Goal: Transaction & Acquisition: Purchase product/service

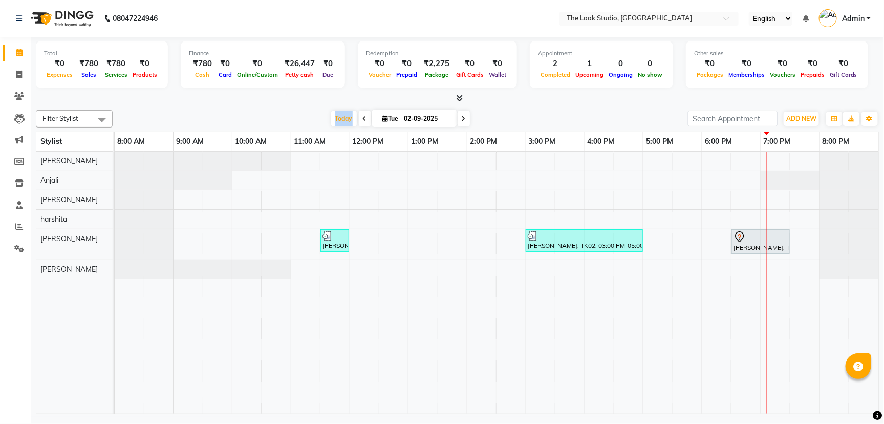
click at [276, 115] on div "[DATE] [DATE]" at bounding box center [400, 118] width 565 height 15
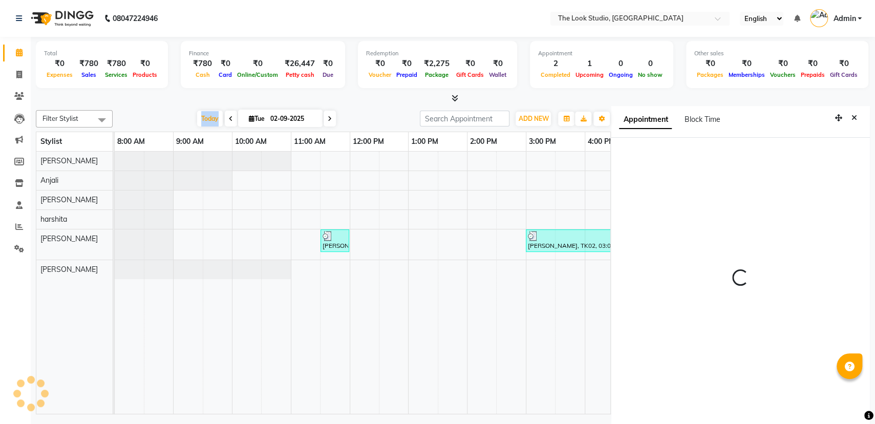
scroll to position [4, 0]
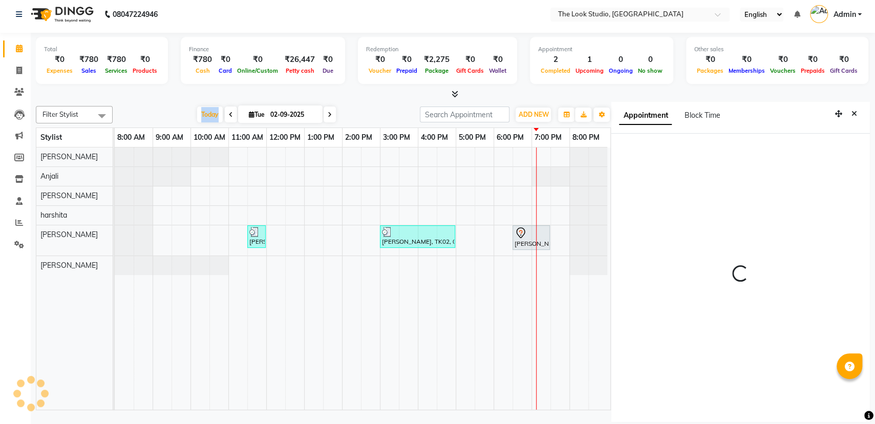
select select "53766"
select select "tentative"
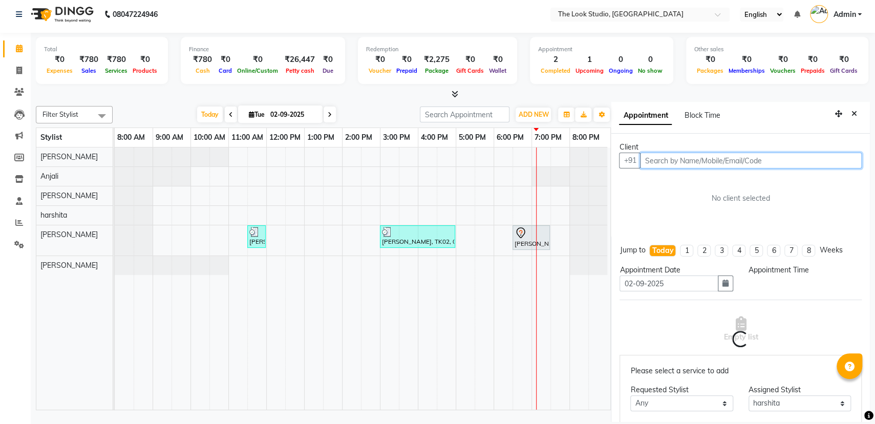
select select "900"
click at [686, 154] on input "text" at bounding box center [751, 161] width 222 height 16
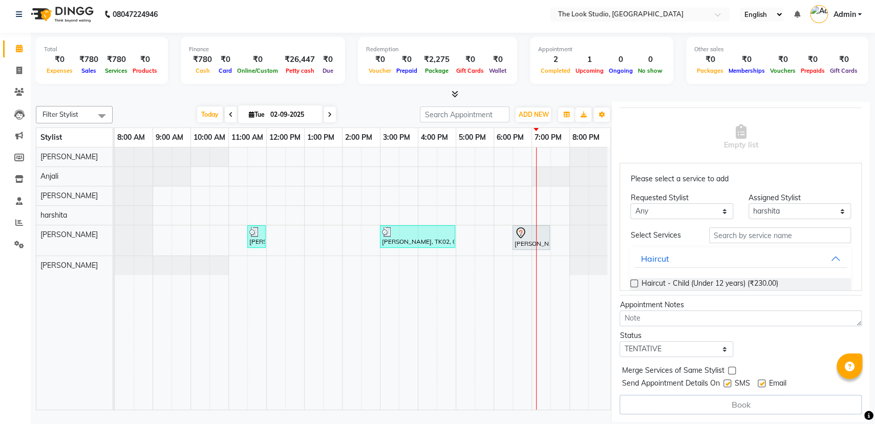
scroll to position [0, 0]
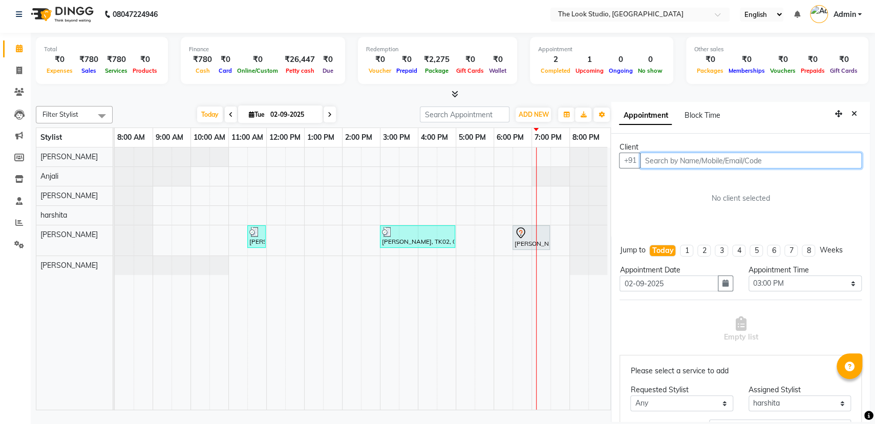
click at [708, 164] on input "text" at bounding box center [751, 161] width 222 height 16
click at [699, 161] on input "text" at bounding box center [751, 161] width 222 height 16
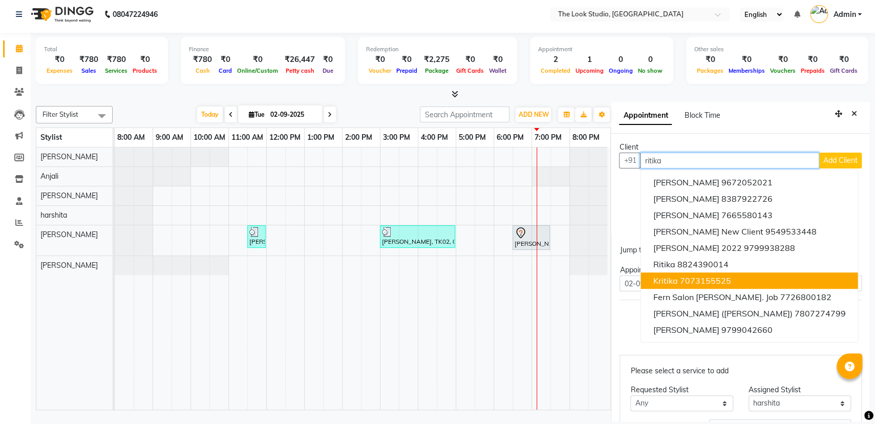
click at [688, 281] on ngb-highlight "7073155525" at bounding box center [705, 281] width 51 height 10
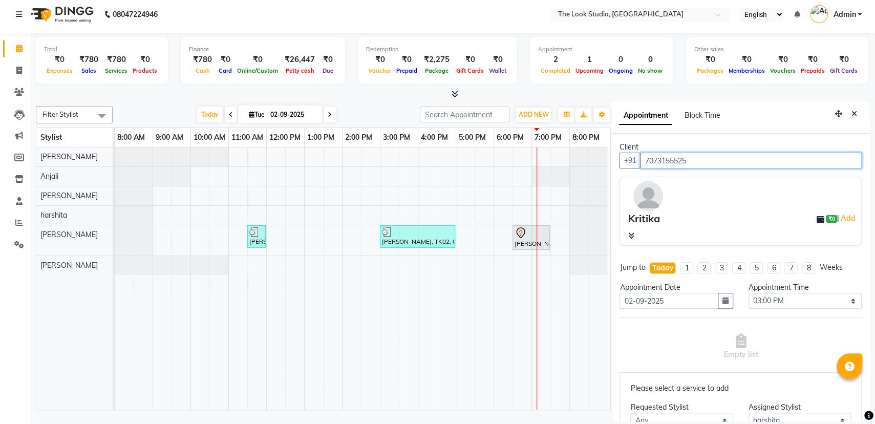
click at [700, 153] on input "7073155525" at bounding box center [751, 161] width 222 height 16
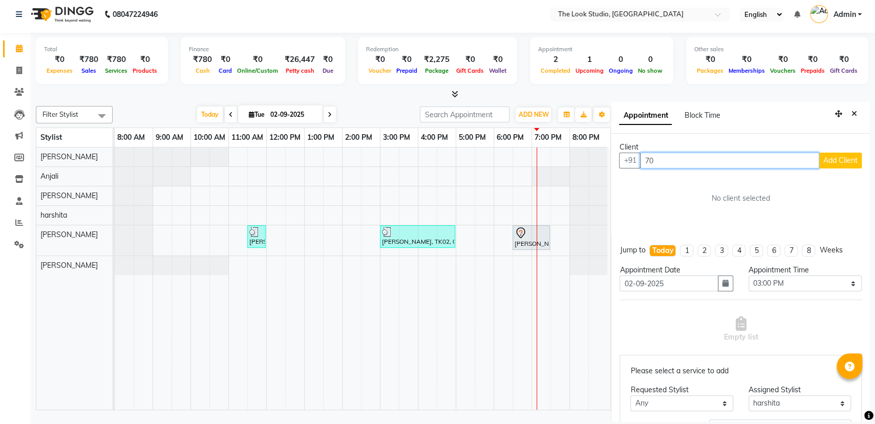
type input "7"
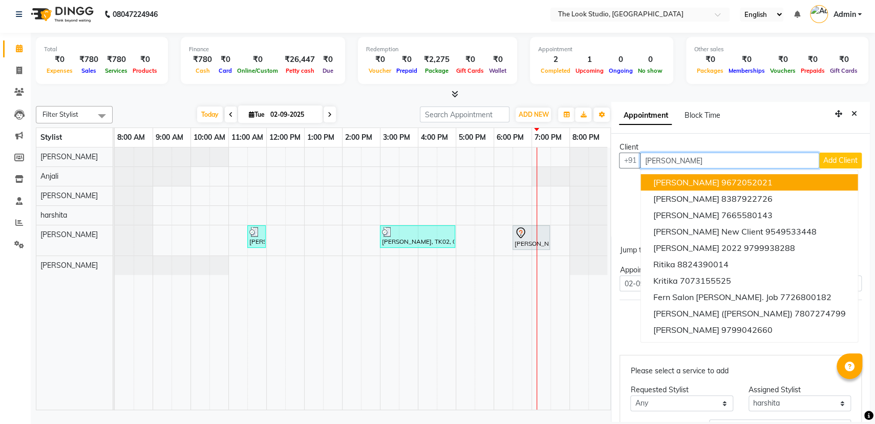
click at [722, 162] on input "[PERSON_NAME]" at bounding box center [729, 161] width 179 height 16
type input "r"
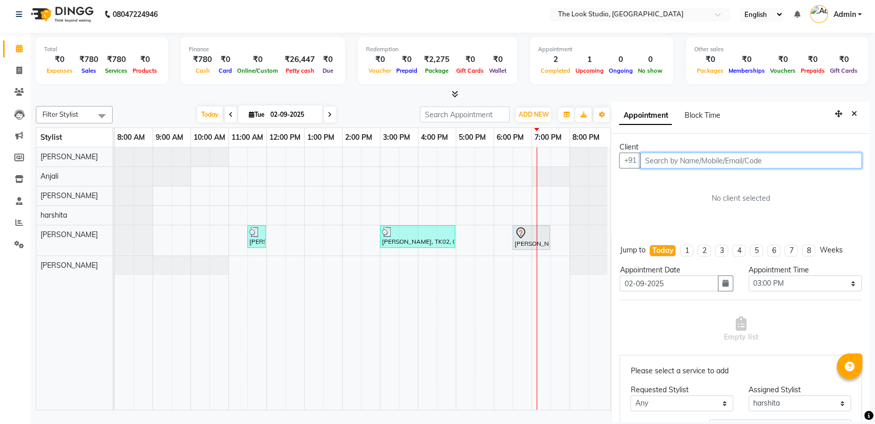
click at [786, 160] on input "text" at bounding box center [751, 161] width 222 height 16
click at [772, 162] on input "text" at bounding box center [751, 161] width 222 height 16
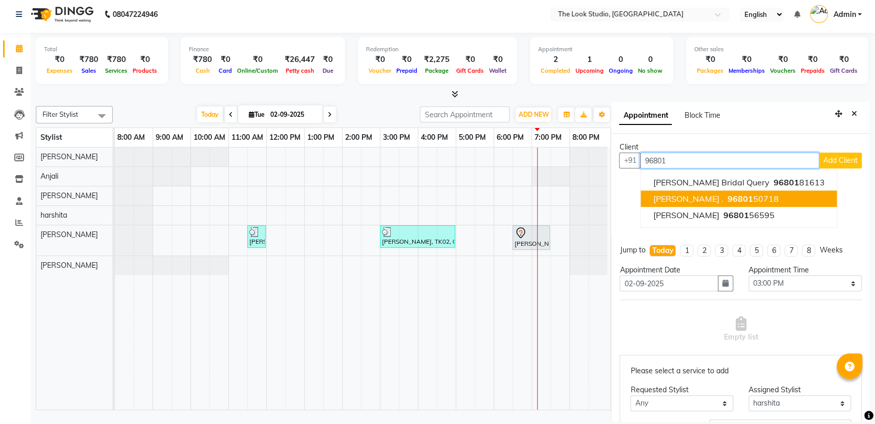
click at [727, 192] on button "[PERSON_NAME] . 96801 50718" at bounding box center [739, 199] width 196 height 16
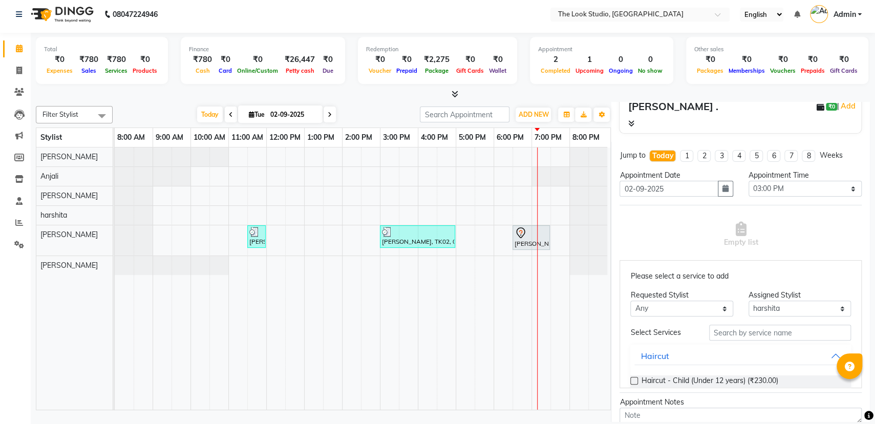
scroll to position [209, 0]
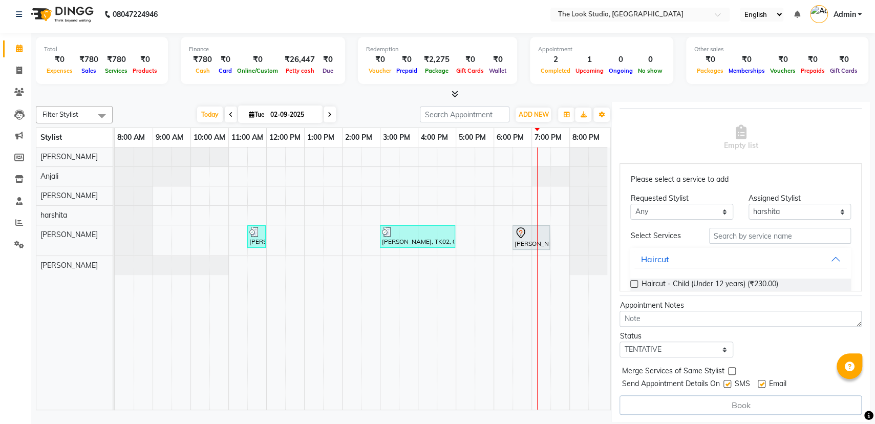
type input "9680150718"
click at [727, 235] on input "text" at bounding box center [780, 236] width 142 height 16
type input "thr"
click at [655, 283] on span "Threading - Eyebrow (₹40.00)" at bounding box center [689, 285] width 97 height 13
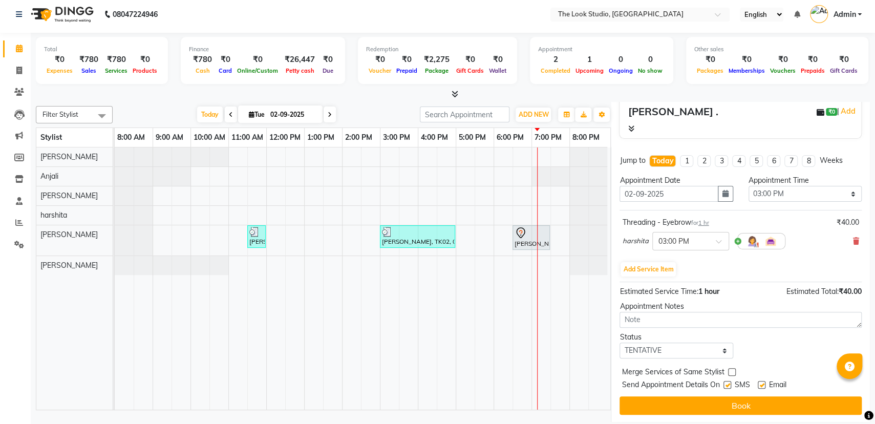
click at [660, 387] on span "Send Appointment Details On" at bounding box center [671, 386] width 98 height 13
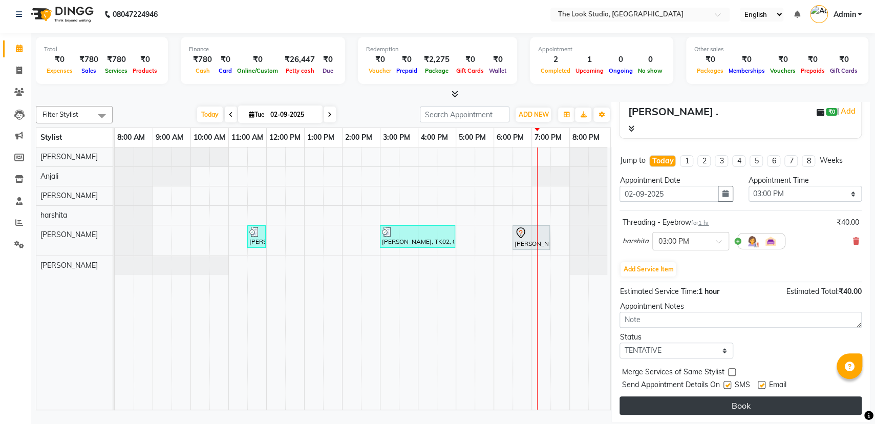
click at [657, 398] on button "Book" at bounding box center [741, 405] width 242 height 18
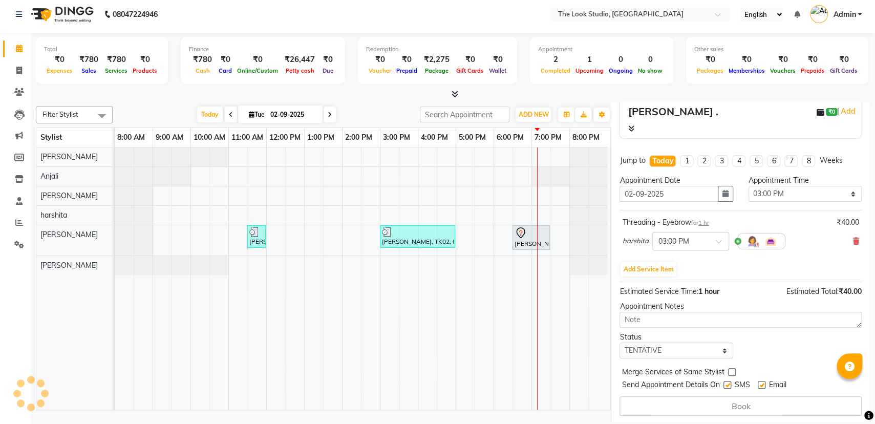
select select "53766"
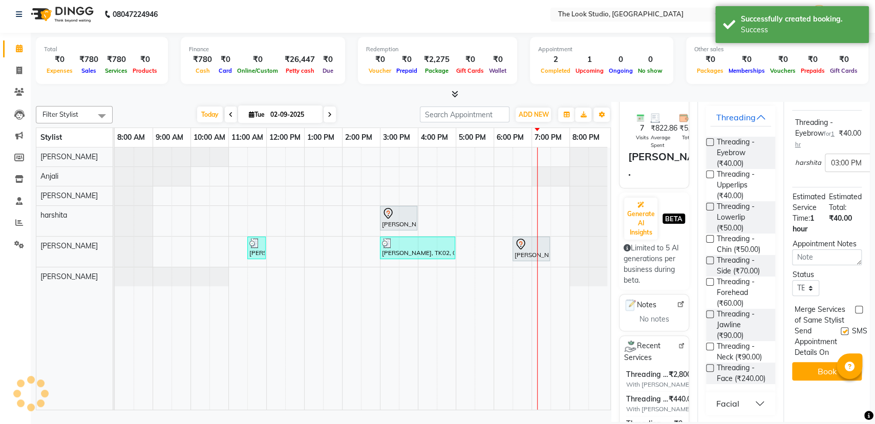
scroll to position [0, 0]
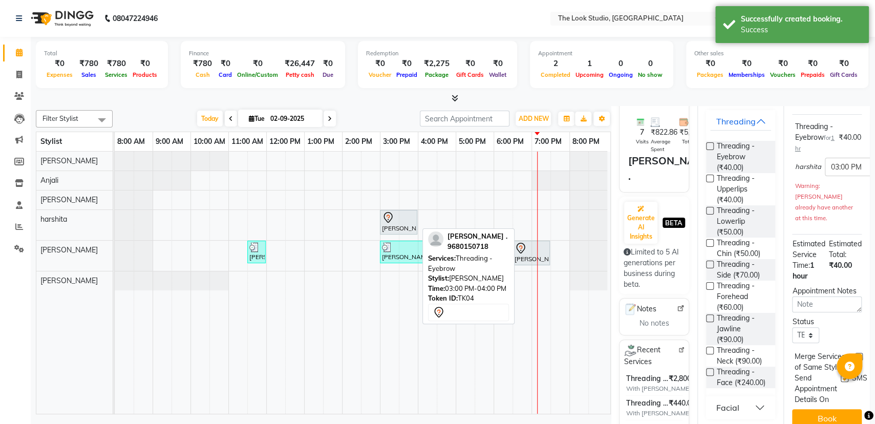
click at [394, 223] on div "[PERSON_NAME] ., TK04, 03:00 PM-04:00 PM, Threading - Eyebrow" at bounding box center [398, 223] width 35 height 22
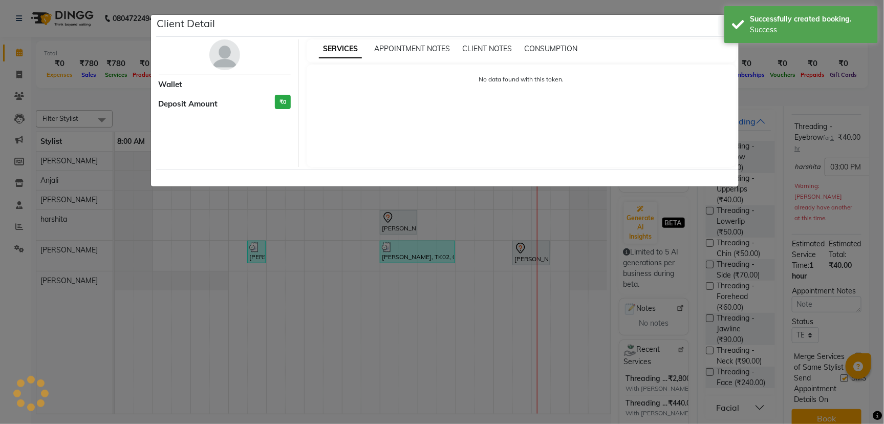
select select "7"
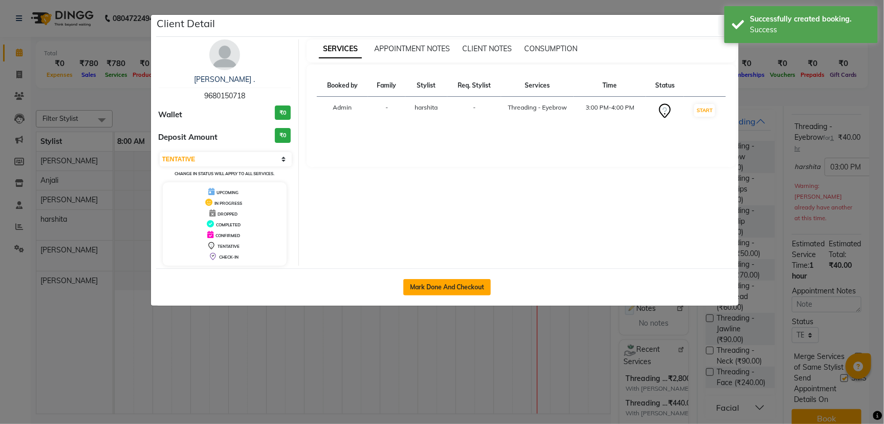
click at [429, 287] on button "Mark Done And Checkout" at bounding box center [448, 287] width 88 height 16
select select "service"
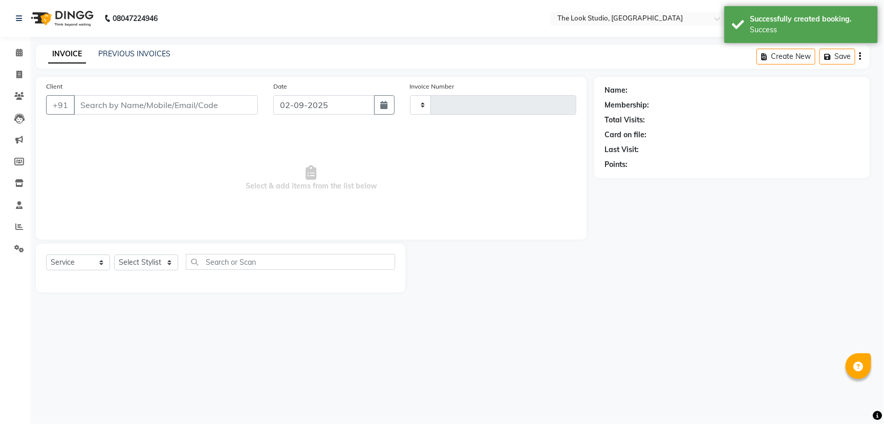
type input "0782"
select select "6149"
select select "product"
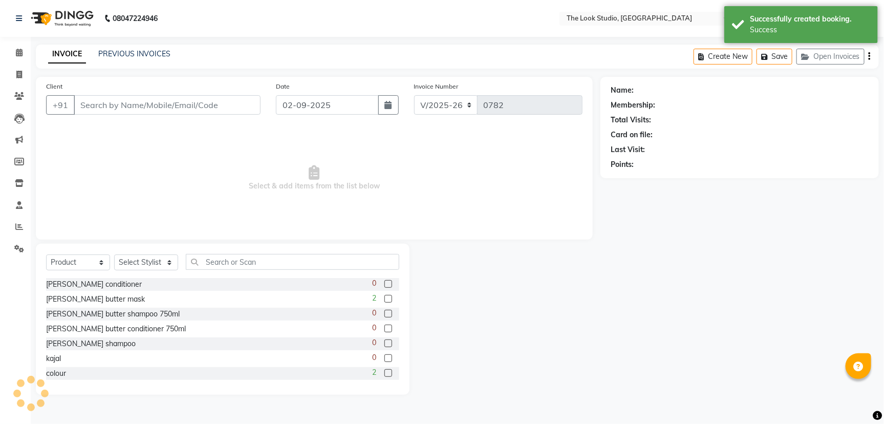
type input "9680150718"
select select "53766"
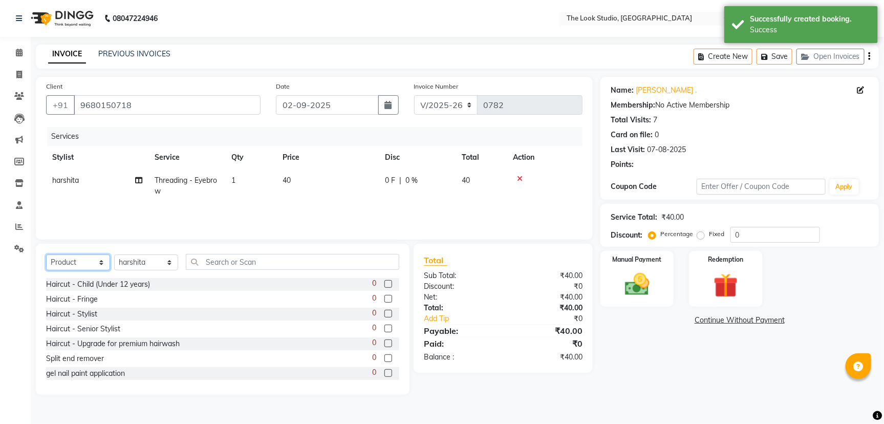
click at [91, 261] on select "Select Service Product Membership Package Voucher Prepaid Gift Card" at bounding box center [78, 263] width 64 height 16
select select "service"
click at [46, 255] on select "Select Service Product Membership Package Voucher Prepaid Gift Card" at bounding box center [78, 263] width 64 height 16
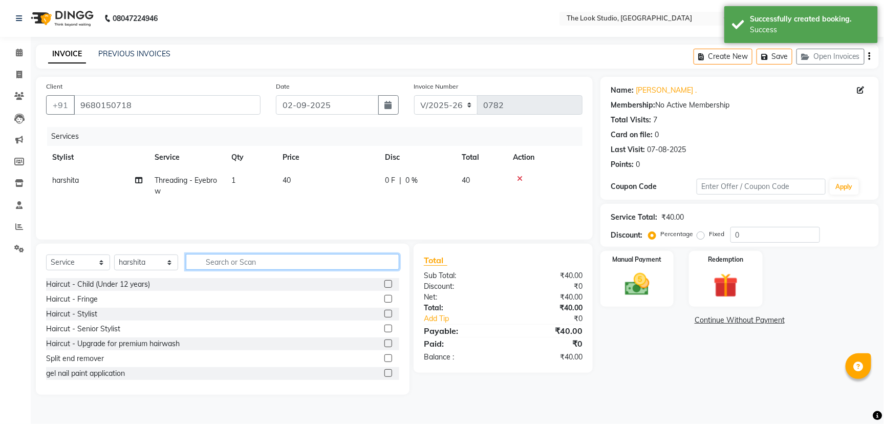
click at [235, 263] on input "text" at bounding box center [293, 262] width 214 height 16
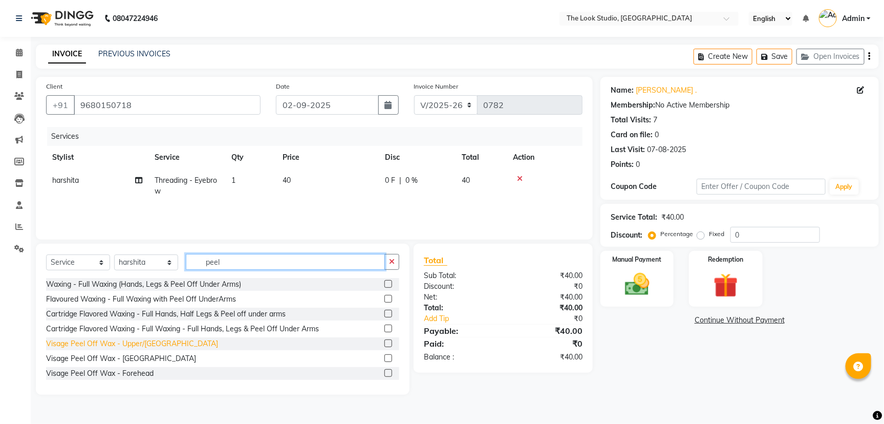
type input "peel"
click at [140, 340] on div "Visage Peel Off Wax - Upper/[GEOGRAPHIC_DATA]" at bounding box center [132, 344] width 172 height 11
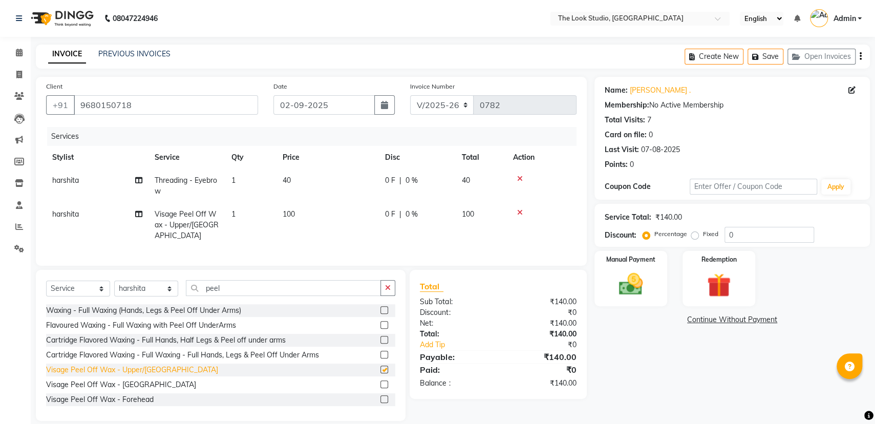
checkbox input "false"
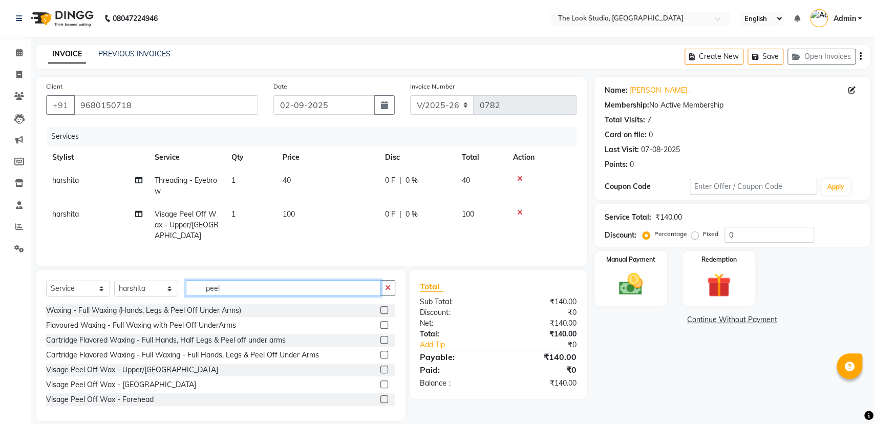
click at [248, 296] on input "peel" at bounding box center [283, 288] width 195 height 16
type input "p"
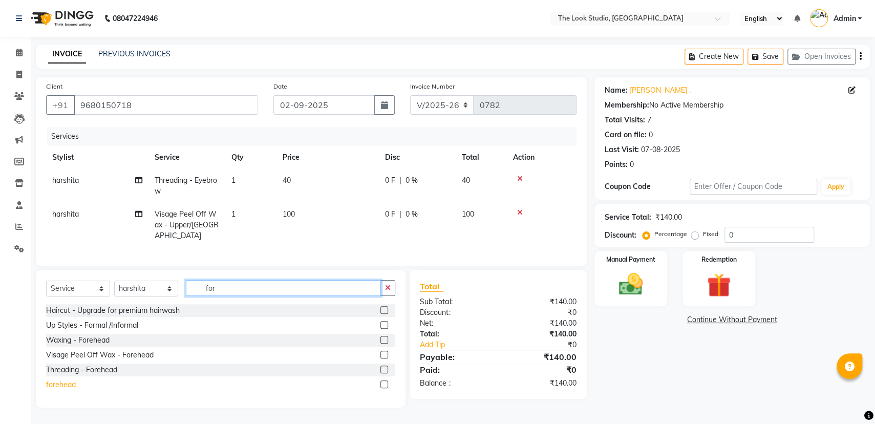
type input "for"
click at [65, 390] on div "forehead" at bounding box center [61, 385] width 30 height 11
checkbox input "false"
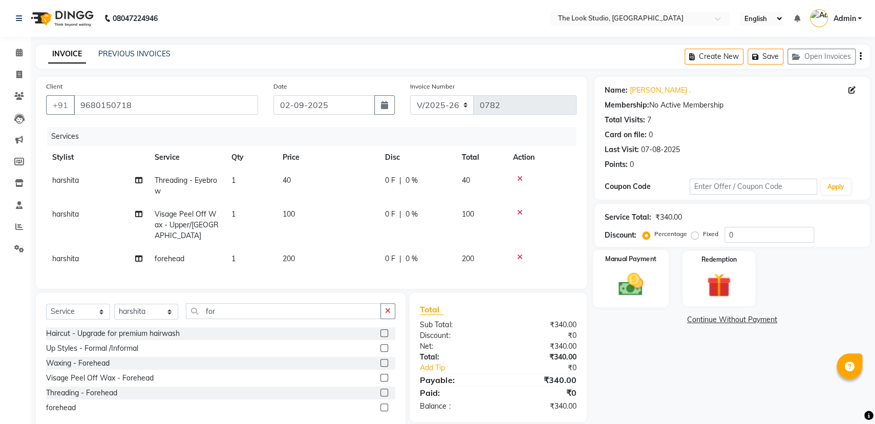
click at [635, 288] on img at bounding box center [630, 284] width 41 height 29
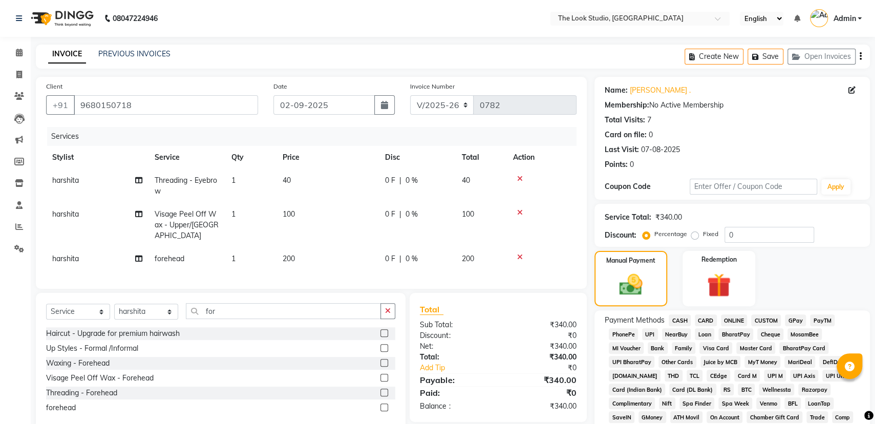
click at [679, 320] on span "CASH" at bounding box center [680, 320] width 22 height 12
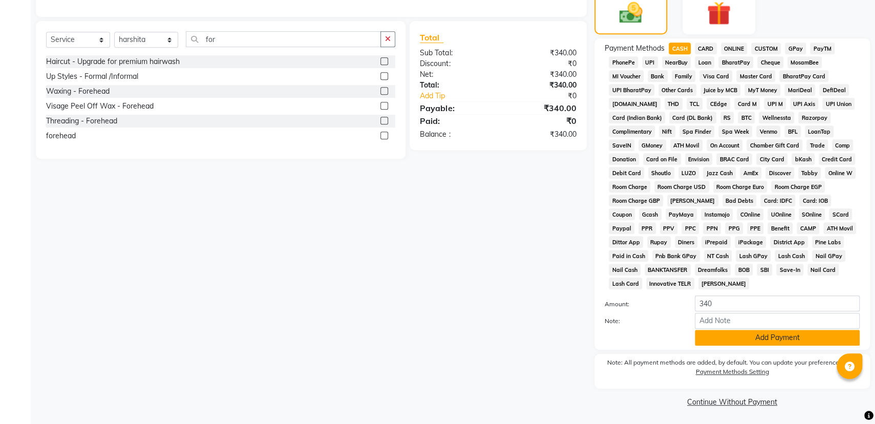
click at [771, 339] on button "Add Payment" at bounding box center [777, 338] width 165 height 16
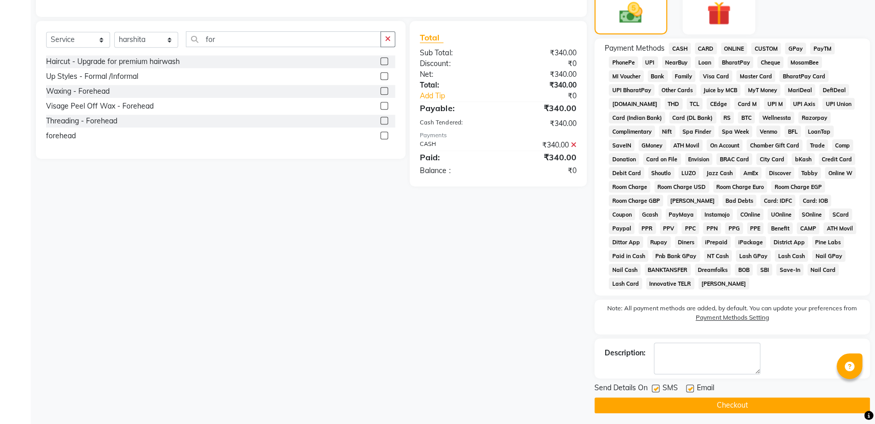
click at [730, 399] on button "Checkout" at bounding box center [733, 405] width 276 height 16
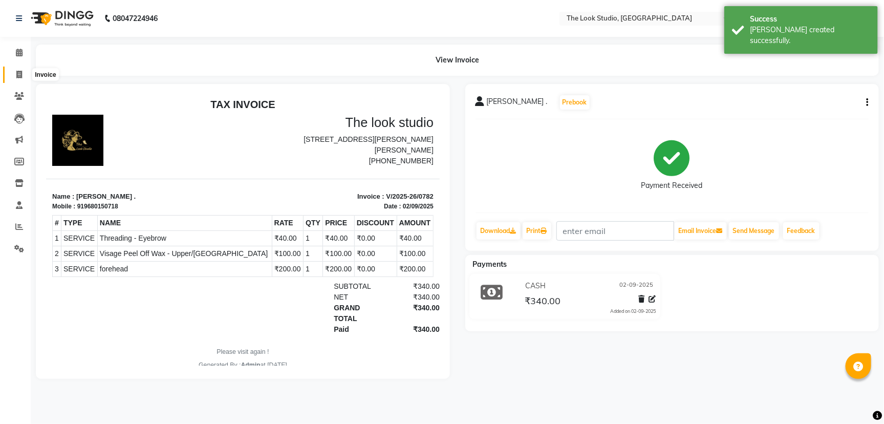
click at [18, 69] on span at bounding box center [19, 75] width 18 height 12
select select "service"
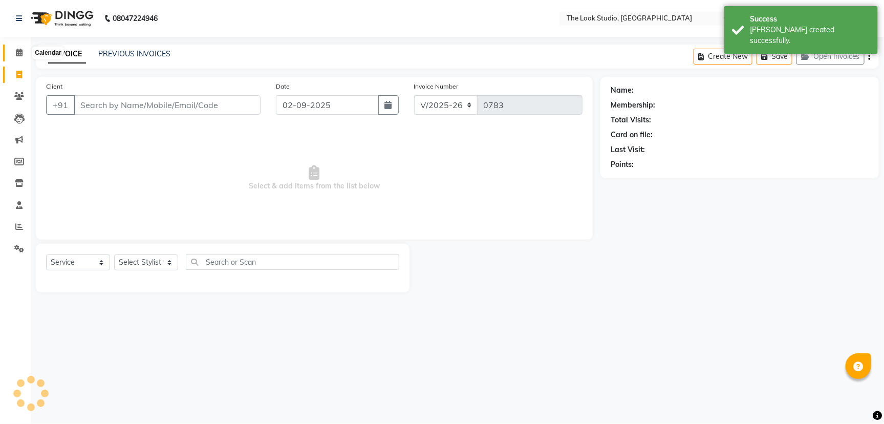
click at [21, 54] on icon at bounding box center [19, 53] width 7 height 8
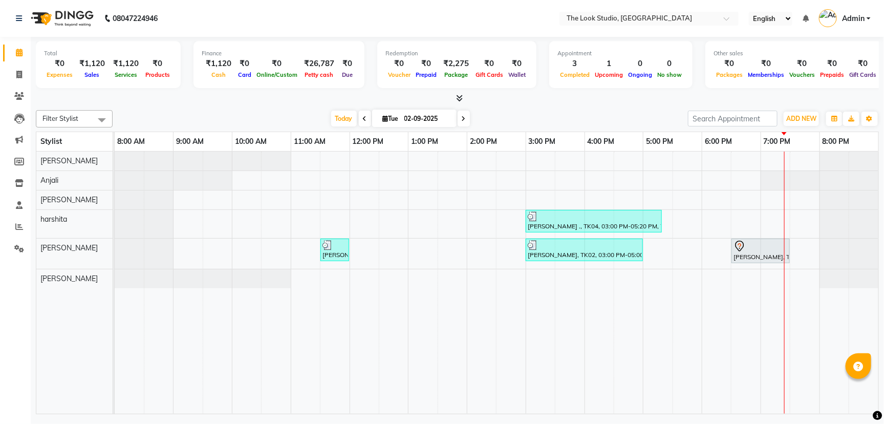
click at [678, 217] on div "[PERSON_NAME] ., TK04, 03:00 PM-05:20 PM, Threading - Eyebrow,Visage Peel Off W…" at bounding box center [497, 283] width 764 height 262
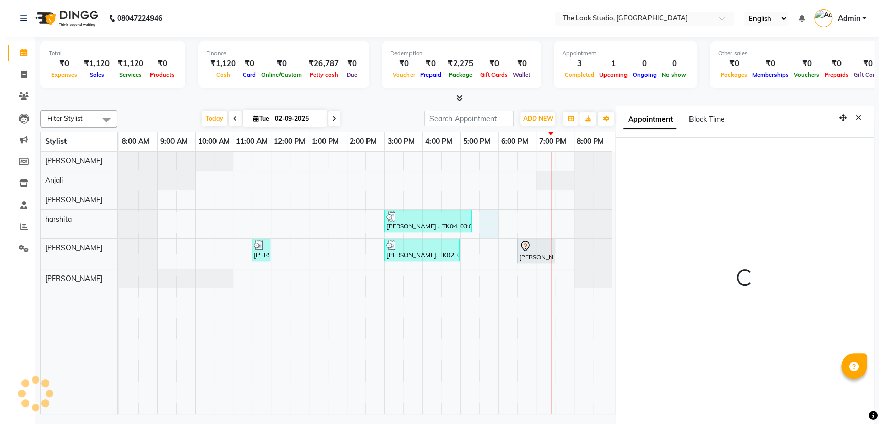
scroll to position [4, 0]
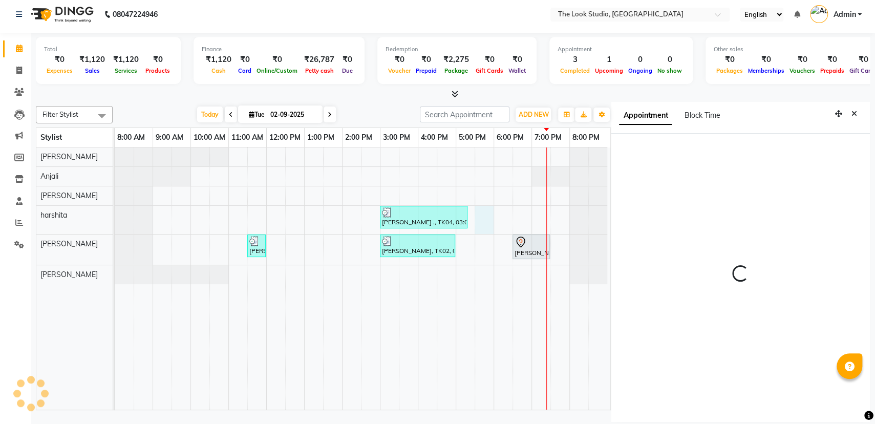
select select "1050"
select select "53766"
select select "tentative"
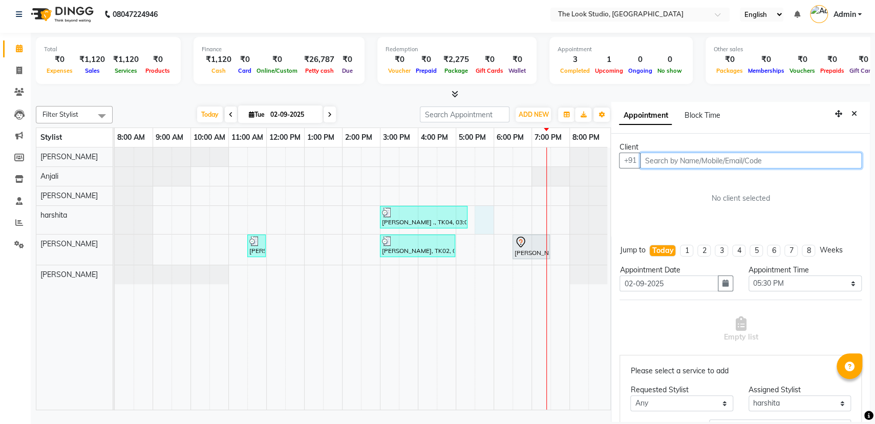
click at [680, 156] on input "text" at bounding box center [751, 161] width 222 height 16
type input "7850051096"
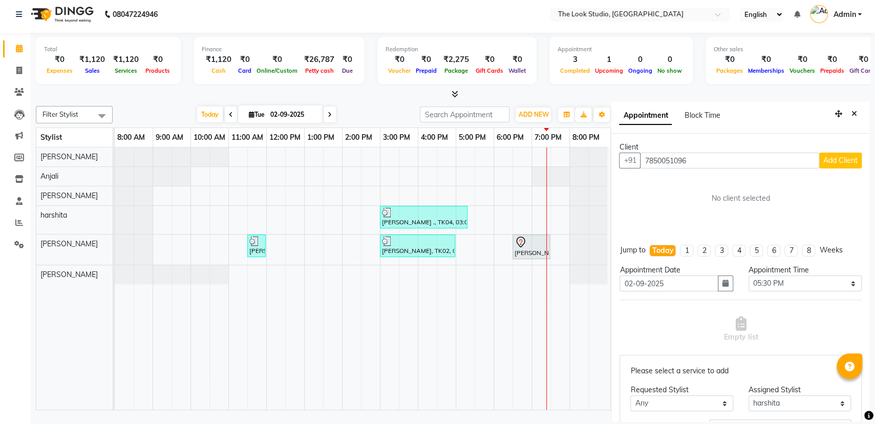
click at [832, 153] on button "Add Client" at bounding box center [840, 161] width 43 height 16
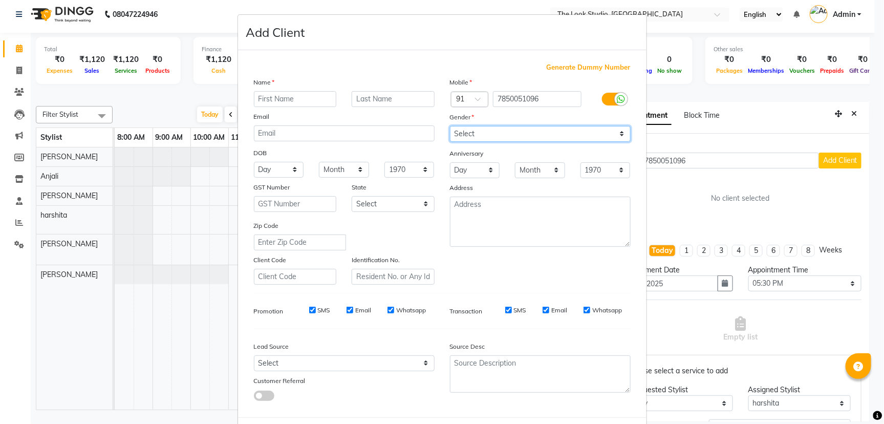
click at [519, 130] on select "Select [DEMOGRAPHIC_DATA] [DEMOGRAPHIC_DATA] Other Prefer Not To Say" at bounding box center [540, 134] width 181 height 16
select select "[DEMOGRAPHIC_DATA]"
click at [450, 126] on select "Select [DEMOGRAPHIC_DATA] [DEMOGRAPHIC_DATA] Other Prefer Not To Say" at bounding box center [540, 134] width 181 height 16
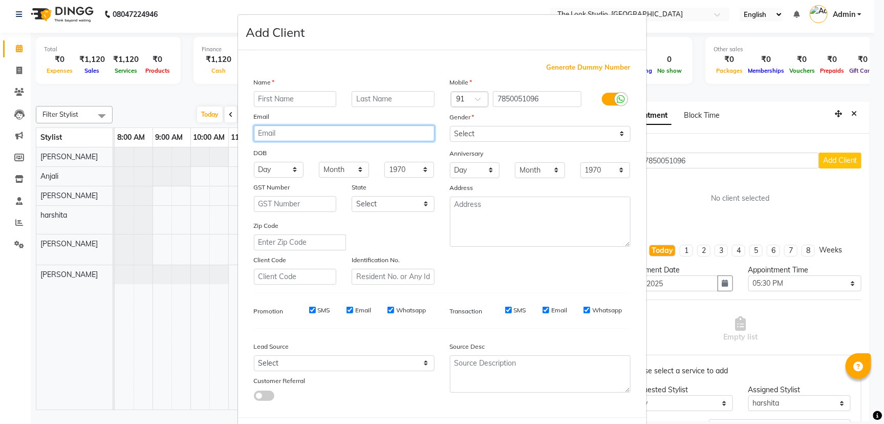
click at [327, 135] on input "email" at bounding box center [344, 133] width 181 height 16
click at [284, 94] on input "text" at bounding box center [295, 99] width 83 height 16
type input "y"
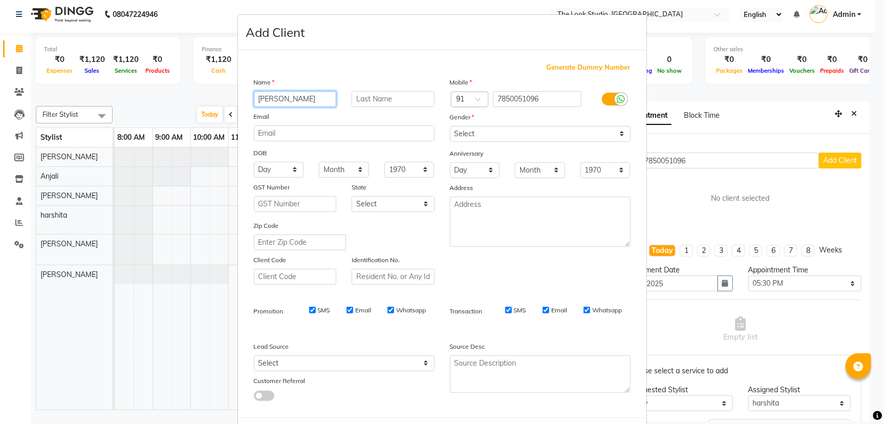
click at [315, 92] on input "[PERSON_NAME]" at bounding box center [295, 99] width 83 height 16
click at [316, 96] on input "[PERSON_NAME]" at bounding box center [295, 99] width 83 height 16
type input "[PERSON_NAME]"
click at [371, 102] on input "text" at bounding box center [393, 99] width 83 height 16
click at [371, 101] on input "text" at bounding box center [393, 99] width 83 height 16
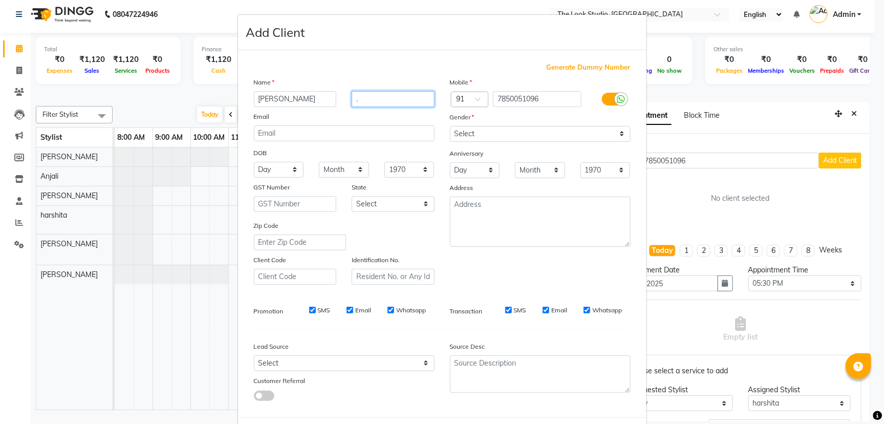
type input "."
click at [627, 141] on div "Mobile Country Code × 91 7850051096 Gender Select [DEMOGRAPHIC_DATA] [DEMOGRAPH…" at bounding box center [540, 181] width 196 height 208
click at [620, 133] on select "Select [DEMOGRAPHIC_DATA] [DEMOGRAPHIC_DATA] Other Prefer Not To Say" at bounding box center [540, 134] width 181 height 16
click at [450, 126] on select "Select [DEMOGRAPHIC_DATA] [DEMOGRAPHIC_DATA] Other Prefer Not To Say" at bounding box center [540, 134] width 181 height 16
drag, startPoint x: 855, startPoint y: 347, endPoint x: 799, endPoint y: 382, distance: 65.8
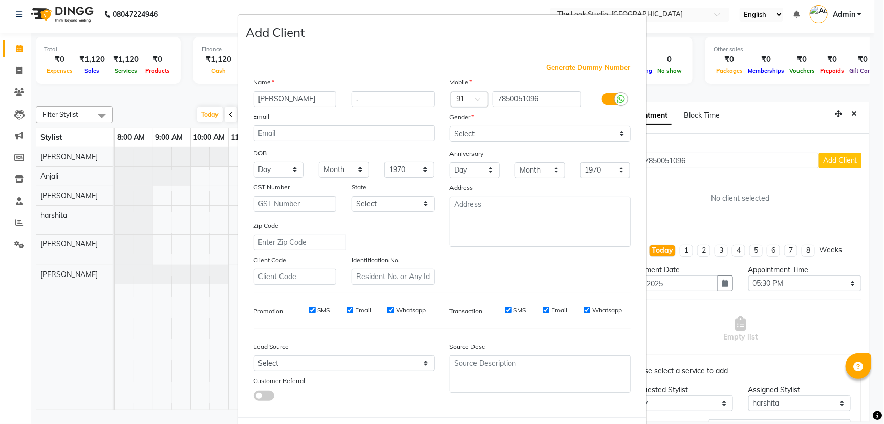
click at [834, 392] on ngb-modal-window "Add Client Generate Dummy Number Name [PERSON_NAME] . Email DOB Day 01 02 03 04…" at bounding box center [442, 212] width 884 height 424
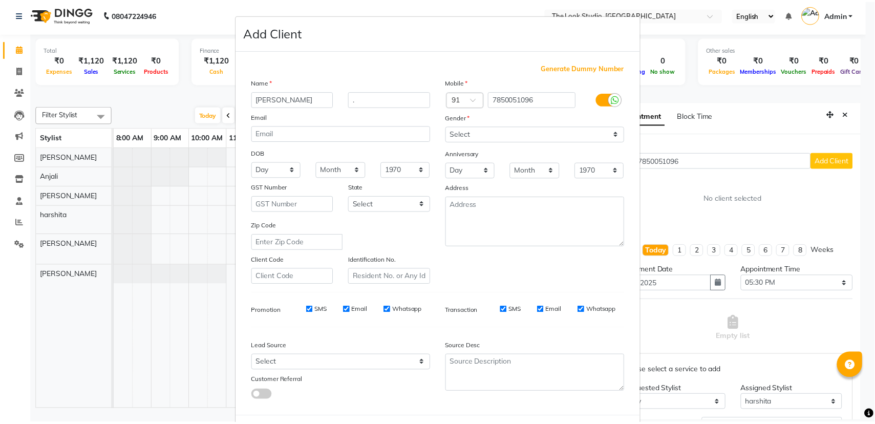
scroll to position [46, 0]
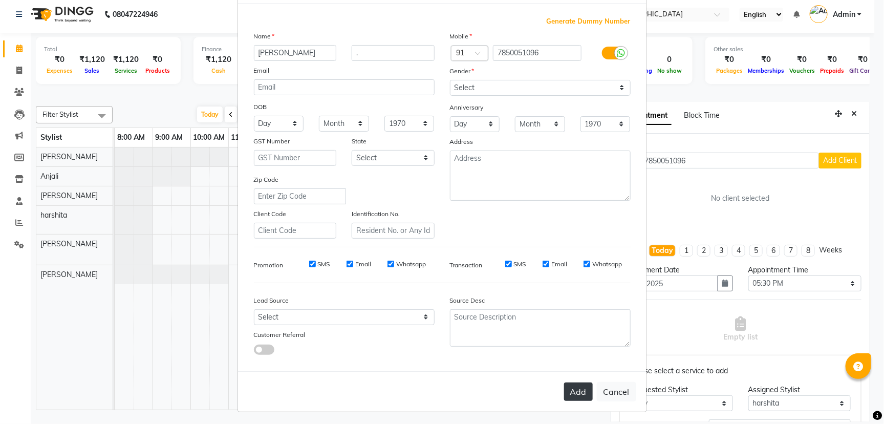
click at [577, 390] on button "Add" at bounding box center [578, 392] width 29 height 18
select select
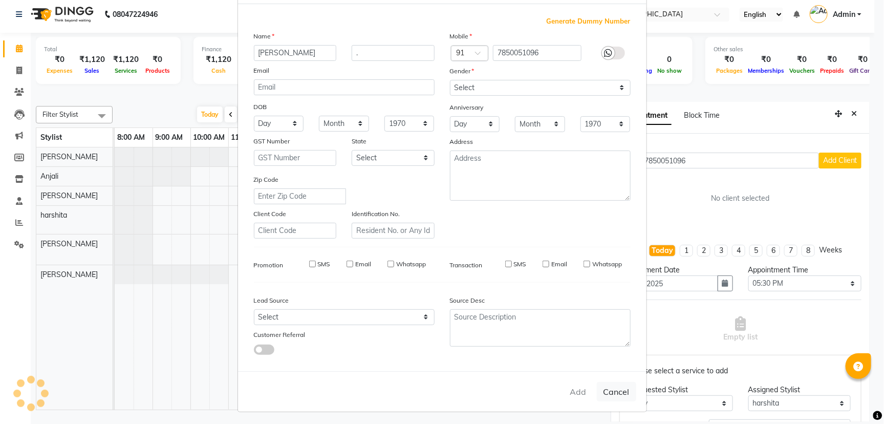
select select
checkbox input "false"
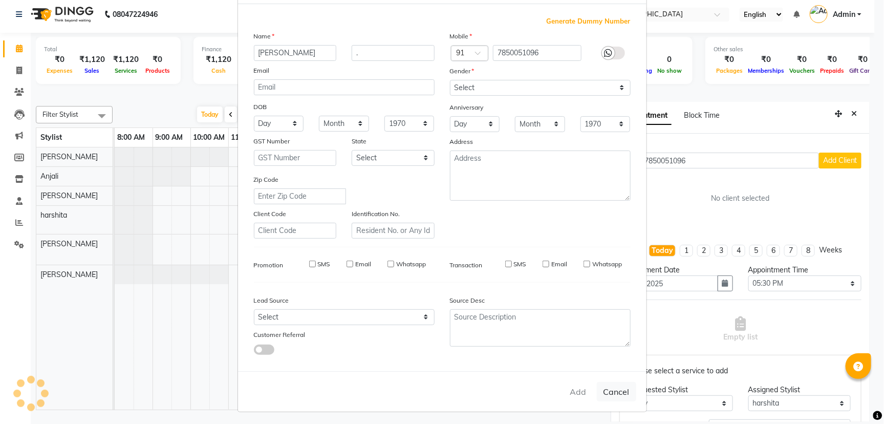
checkbox input "false"
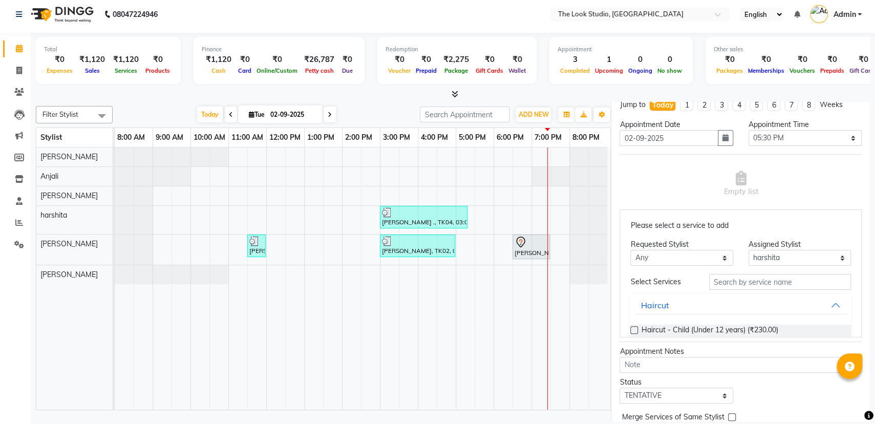
scroll to position [209, 0]
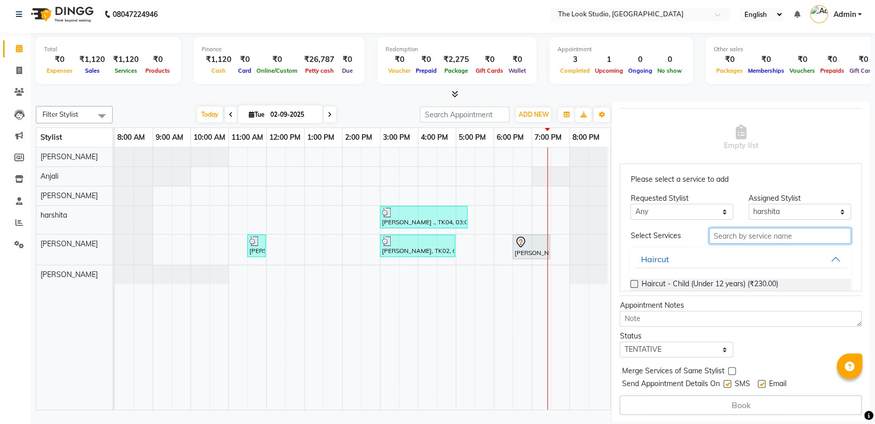
click at [777, 232] on input "text" at bounding box center [780, 236] width 142 height 16
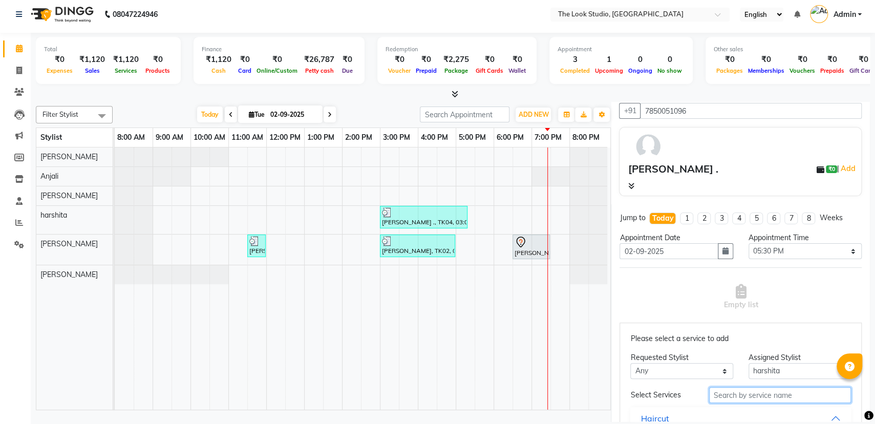
scroll to position [0, 0]
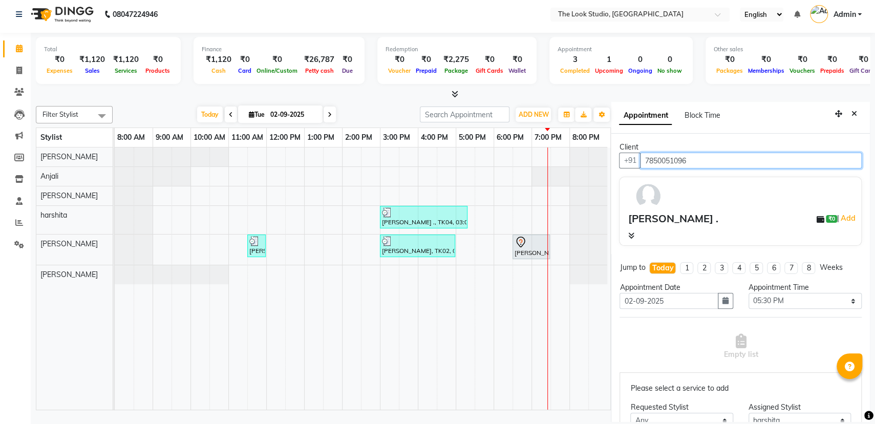
drag, startPoint x: 706, startPoint y: 161, endPoint x: 640, endPoint y: 152, distance: 66.7
click at [640, 153] on div "[PHONE_NUMBER]" at bounding box center [740, 161] width 243 height 16
click at [21, 69] on icon at bounding box center [19, 71] width 6 height 8
select select "service"
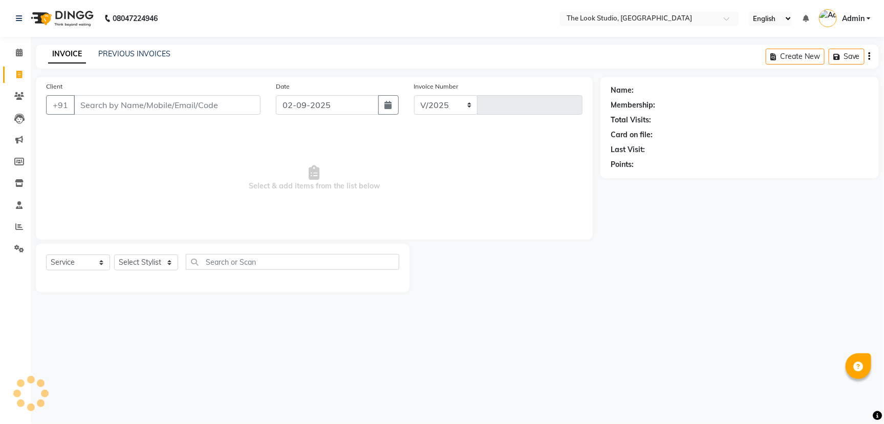
select select "6149"
type input "0783"
select select "product"
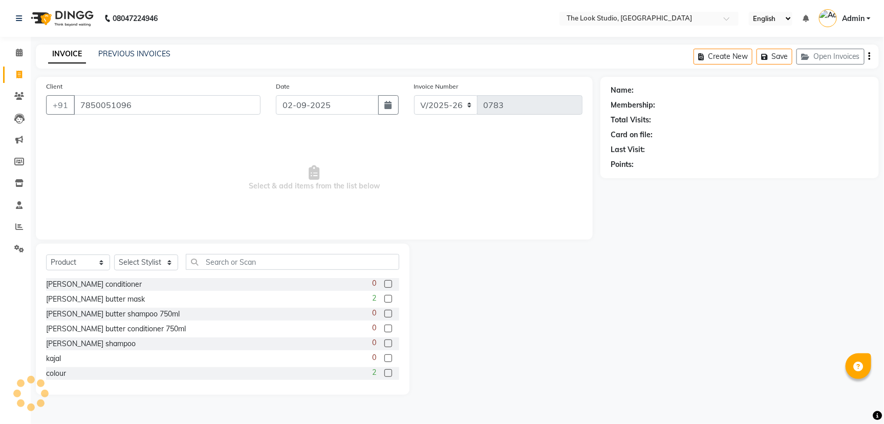
type input "7850051096"
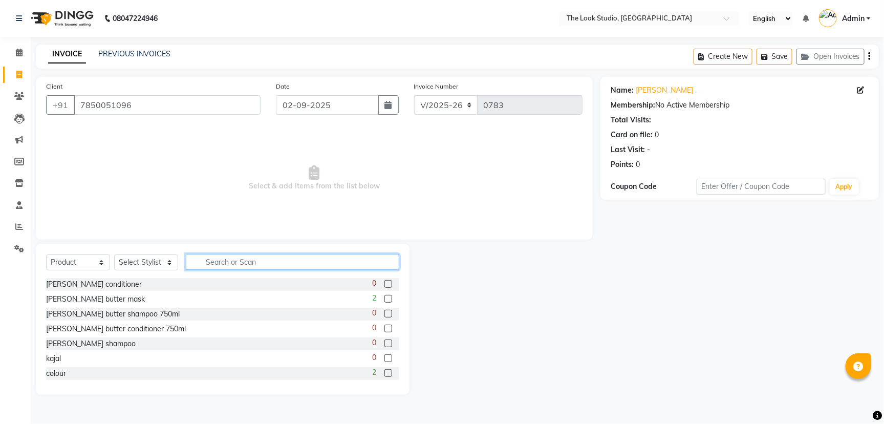
click at [236, 260] on input "text" at bounding box center [293, 262] width 214 height 16
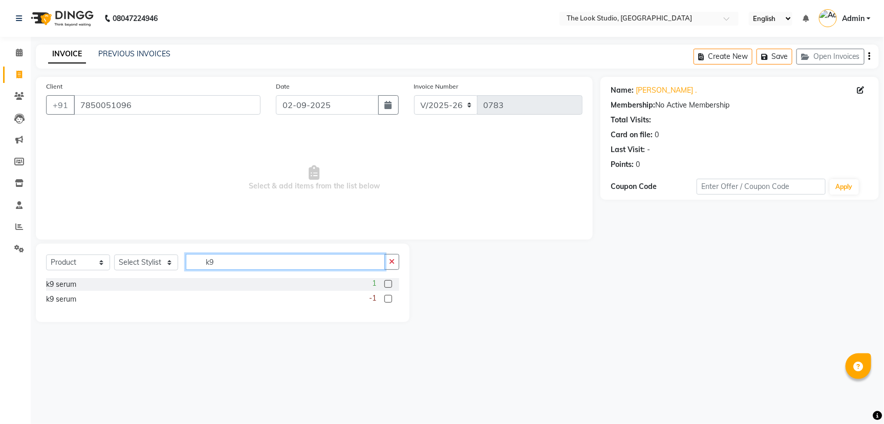
click at [225, 266] on input "k9" at bounding box center [285, 262] width 199 height 16
type input "k"
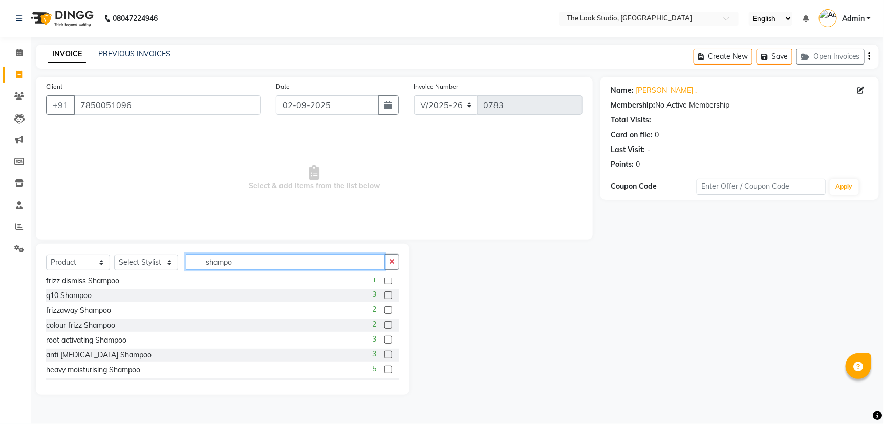
scroll to position [132, 0]
type input "shampo"
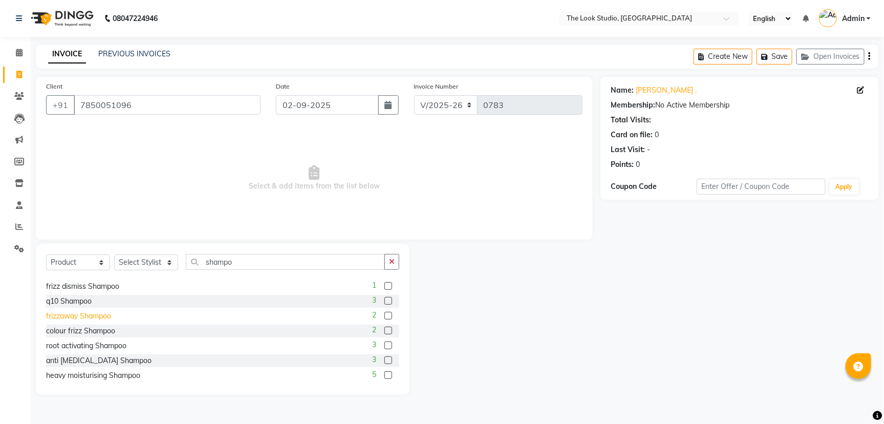
click at [72, 312] on div "frizzaway Shampoo" at bounding box center [78, 316] width 65 height 11
checkbox input "false"
click at [136, 256] on select "Select Stylist [PERSON_NAME] [PERSON_NAME] Danish [PERSON_NAME] [PERSON_NAME] […" at bounding box center [146, 263] width 64 height 16
select select "53766"
click at [114, 255] on select "Select Stylist [PERSON_NAME] [PERSON_NAME] Danish [PERSON_NAME] [PERSON_NAME] […" at bounding box center [146, 263] width 64 height 16
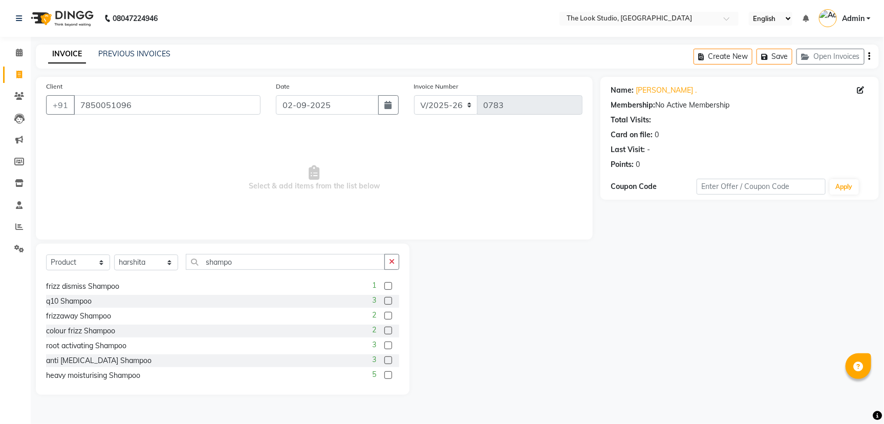
click at [385, 314] on label at bounding box center [389, 316] width 8 height 8
click at [385, 314] on input "checkbox" at bounding box center [388, 316] width 7 height 7
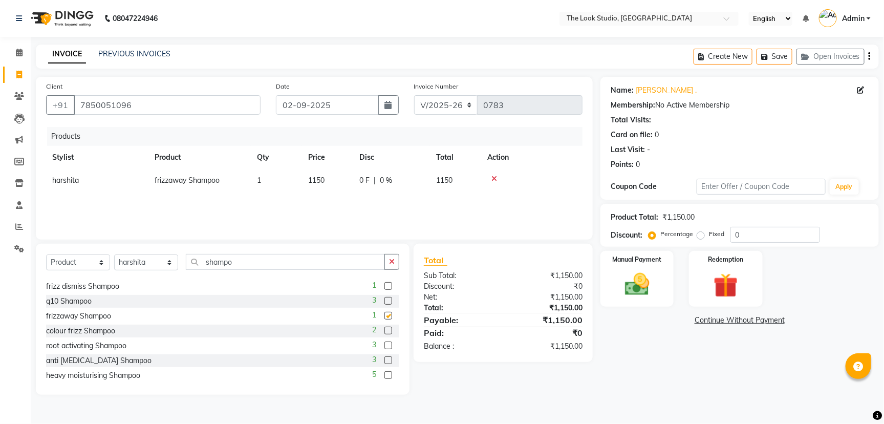
checkbox input "false"
click at [256, 261] on input "shampo" at bounding box center [285, 262] width 199 height 16
type input "s"
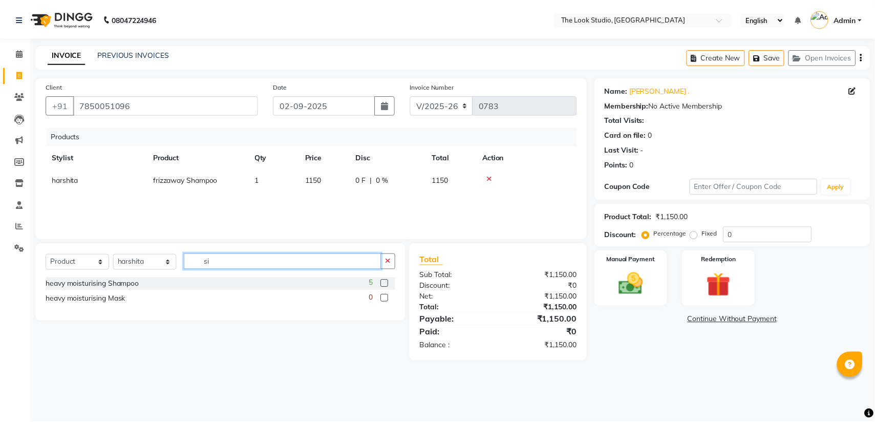
scroll to position [0, 0]
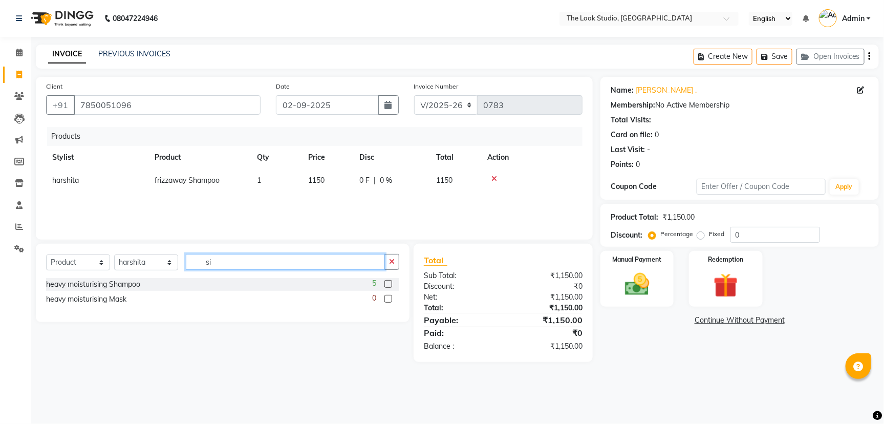
type input "s"
type input "dis"
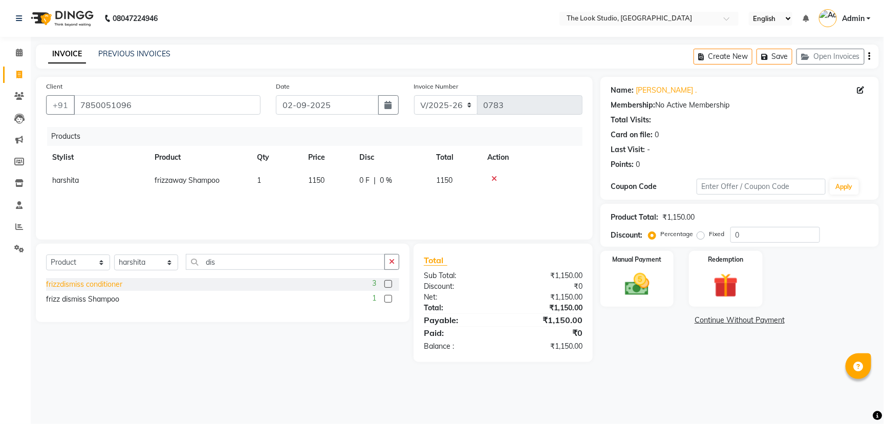
click at [106, 284] on div "frizzdismiss conditioner" at bounding box center [84, 284] width 76 height 11
checkbox input "false"
click at [93, 302] on div "frizz dismiss Shampoo" at bounding box center [82, 299] width 73 height 11
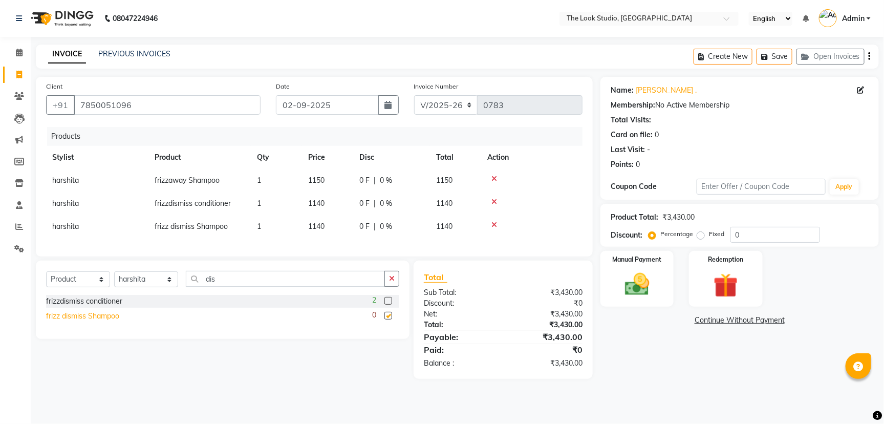
checkbox input "false"
click at [494, 178] on icon at bounding box center [495, 178] width 6 height 7
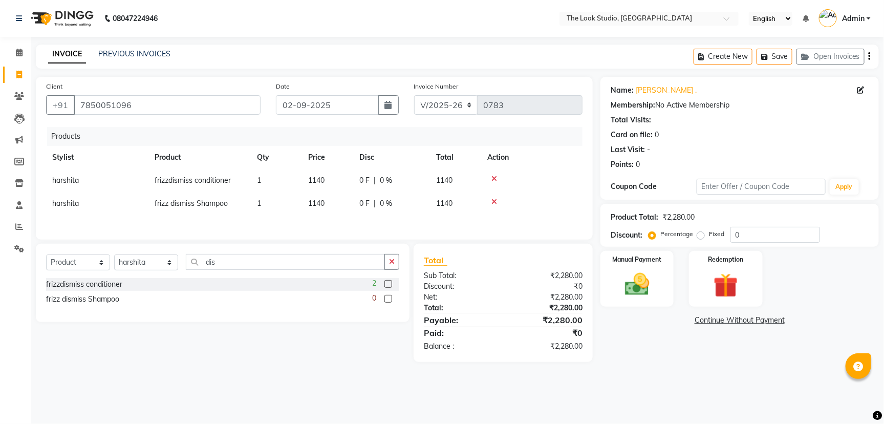
click at [73, 180] on span "harshita" at bounding box center [65, 180] width 27 height 9
select select "53766"
click at [84, 171] on td "[PERSON_NAME] [PERSON_NAME] [PERSON_NAME] [PERSON_NAME] [PERSON_NAME] [PERSON_N…" at bounding box center [97, 183] width 102 height 29
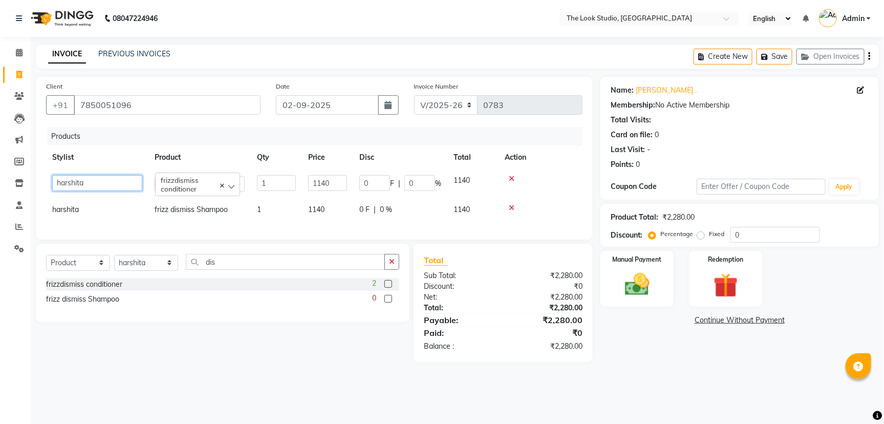
click at [82, 179] on select "[PERSON_NAME] [PERSON_NAME] [PERSON_NAME] [PERSON_NAME] [PERSON_NAME] [PERSON_N…" at bounding box center [97, 183] width 90 height 16
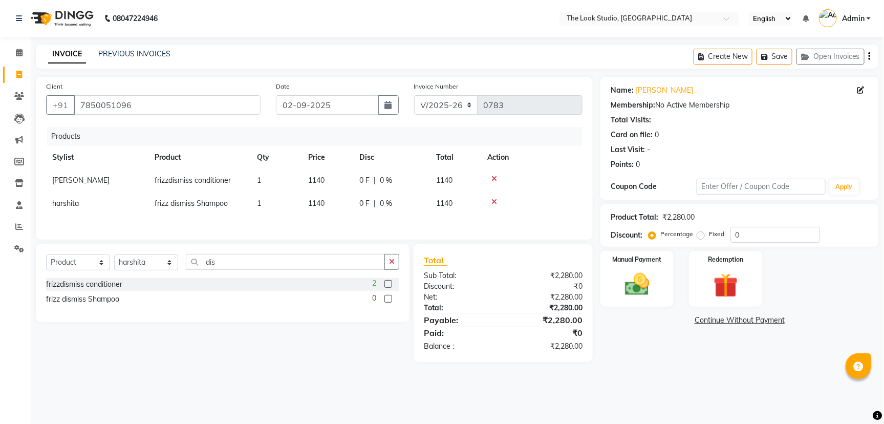
click at [709, 231] on label "Fixed" at bounding box center [716, 233] width 15 height 9
click at [700, 231] on input "Fixed" at bounding box center [703, 233] width 7 height 7
radio input "true"
click at [746, 231] on input "0" at bounding box center [776, 235] width 90 height 16
click at [651, 366] on main "INVOICE PREVIOUS INVOICES Create New Save Open Invoices Client [PHONE_NUMBER] D…" at bounding box center [458, 211] width 854 height 333
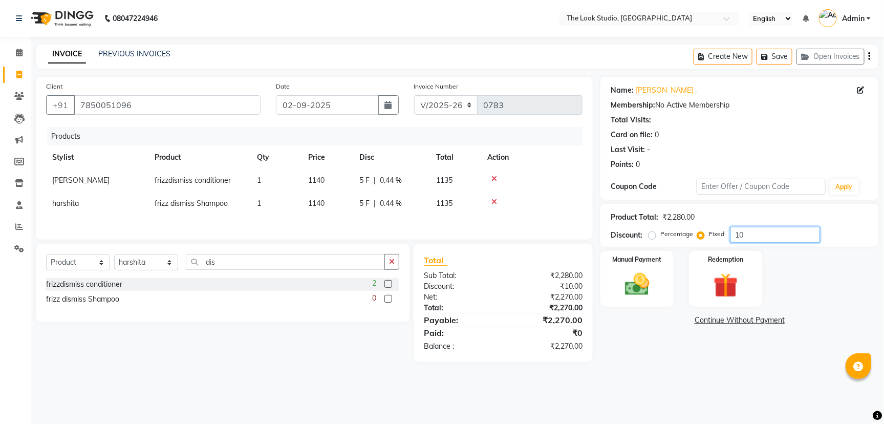
click at [746, 233] on input "10" at bounding box center [776, 235] width 90 height 16
type input "1"
click at [647, 236] on div "Discount: Percentage Fixed" at bounding box center [740, 235] width 258 height 16
click at [661, 235] on label "Percentage" at bounding box center [677, 233] width 33 height 9
click at [654, 235] on input "Percentage" at bounding box center [654, 233] width 7 height 7
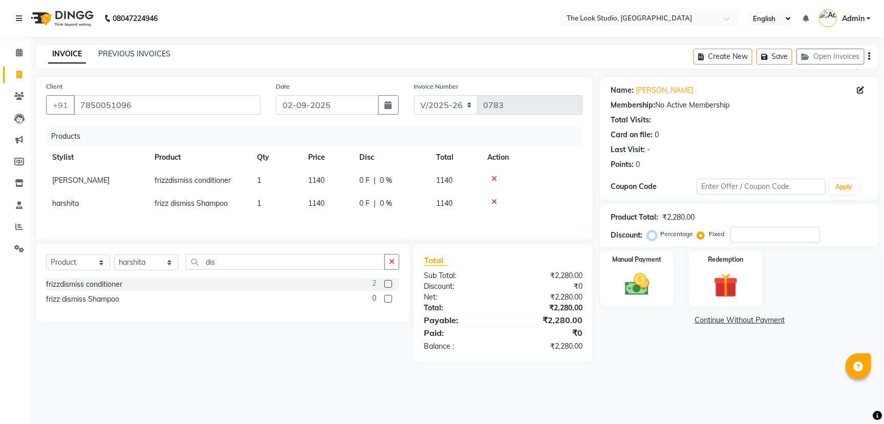
radio input "true"
click at [754, 226] on div "Product Total: ₹2,280.00 Discount: Percentage Fixed" at bounding box center [740, 225] width 258 height 35
click at [751, 230] on input "number" at bounding box center [776, 235] width 90 height 16
type input "10"
click at [788, 269] on div "Manual Payment Redemption" at bounding box center [740, 279] width 294 height 56
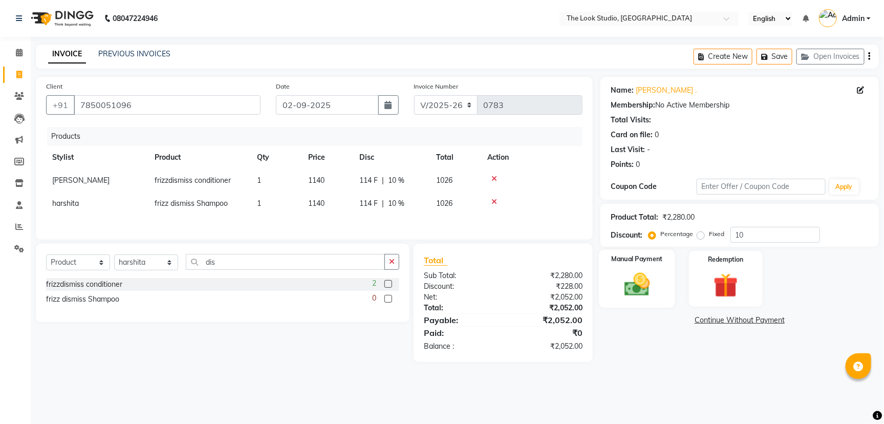
click at [641, 284] on img at bounding box center [637, 284] width 41 height 29
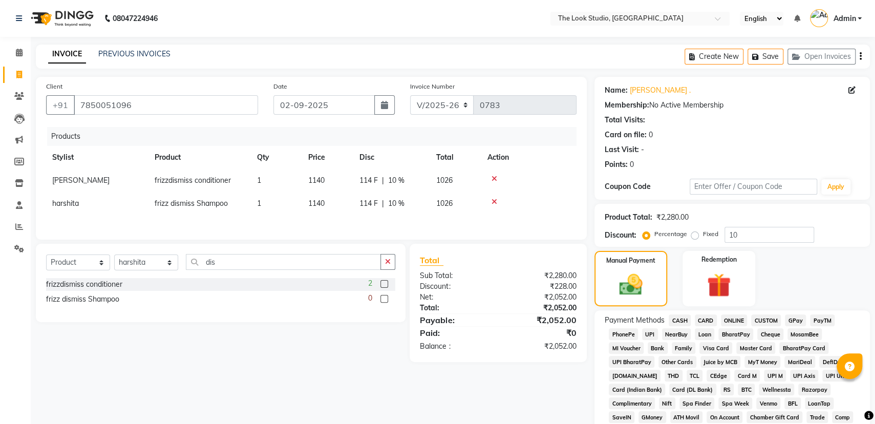
click at [649, 332] on span "UPI" at bounding box center [650, 334] width 16 height 12
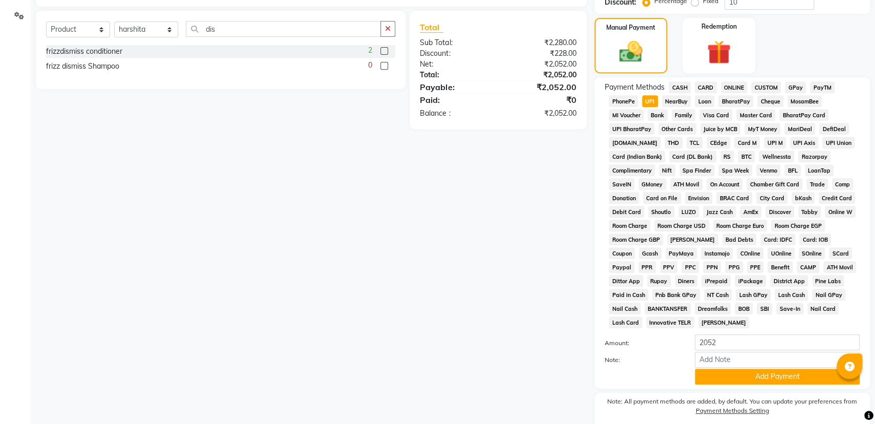
scroll to position [225, 0]
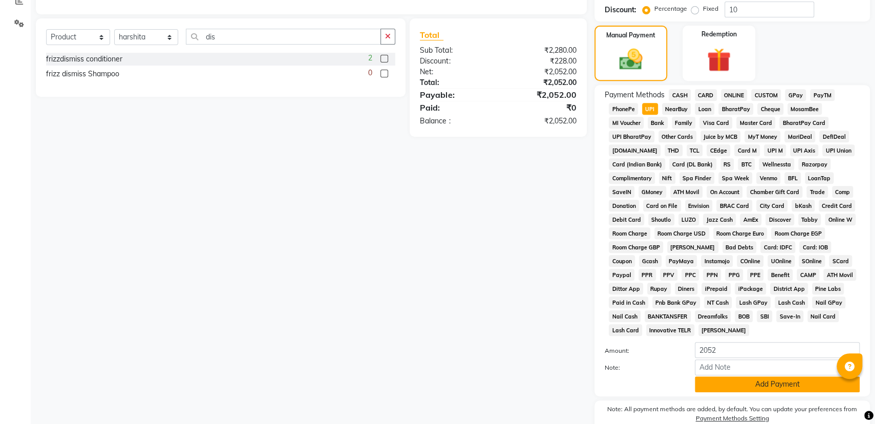
click at [756, 381] on button "Add Payment" at bounding box center [777, 384] width 165 height 16
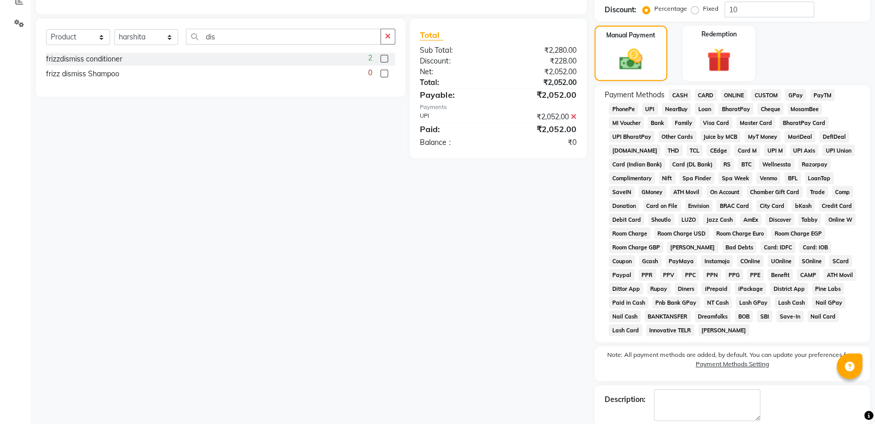
scroll to position [276, 0]
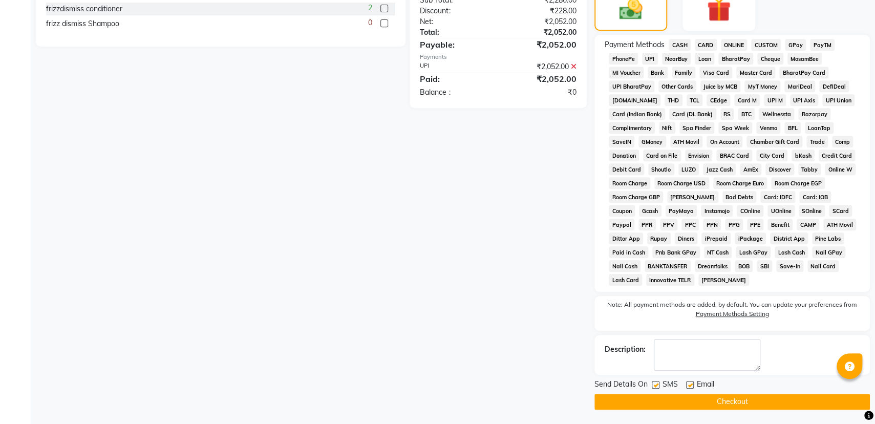
click at [760, 403] on button "Checkout" at bounding box center [733, 402] width 276 height 16
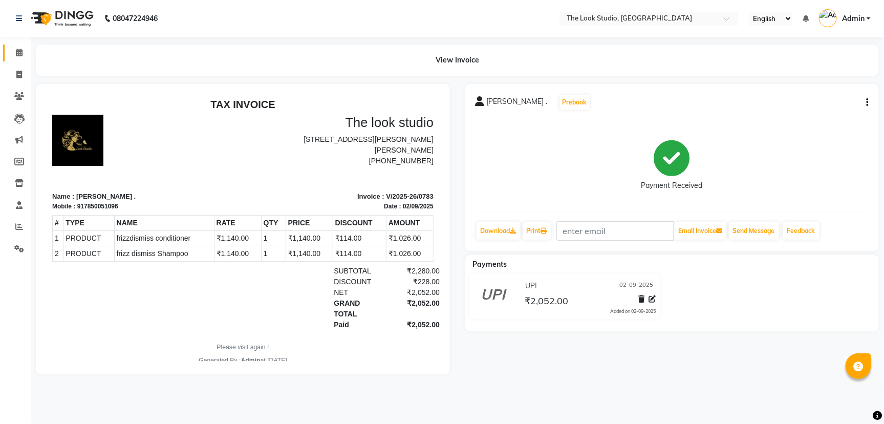
click at [17, 52] on icon at bounding box center [19, 53] width 7 height 8
